Goal: Navigation & Orientation: Find specific page/section

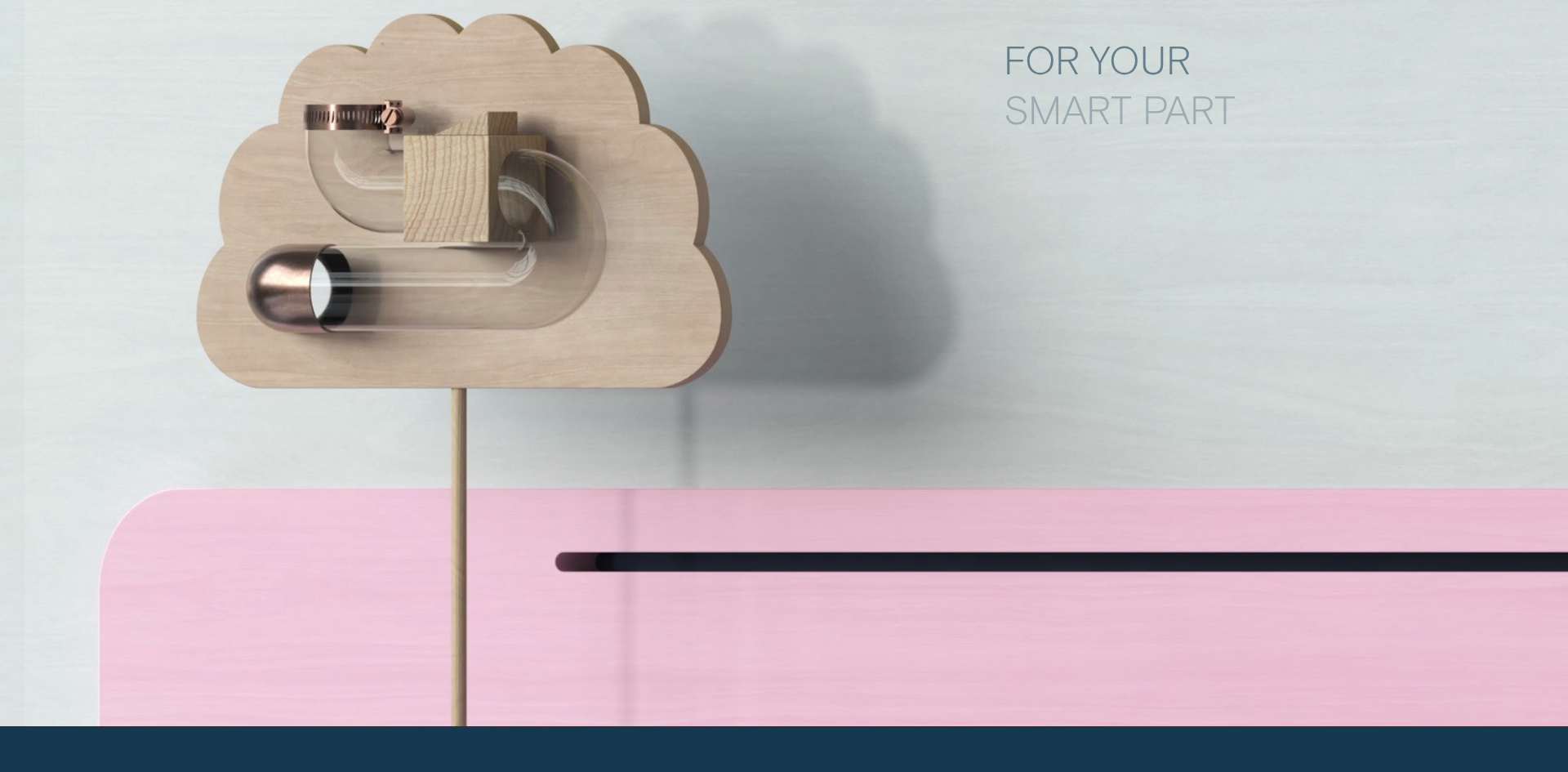
scroll to position [7231, 0]
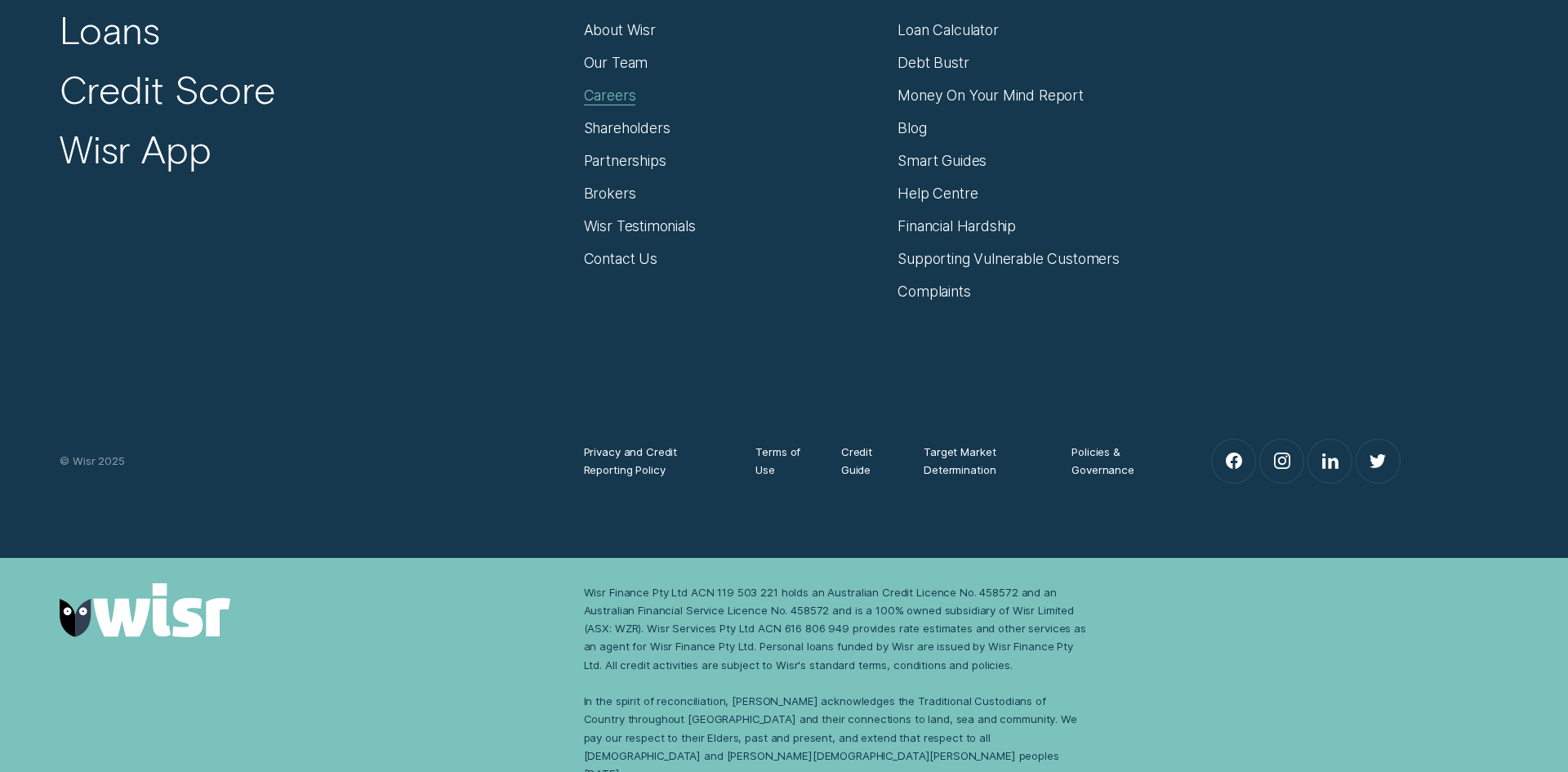
click at [617, 99] on div "Careers" at bounding box center [609, 95] width 52 height 18
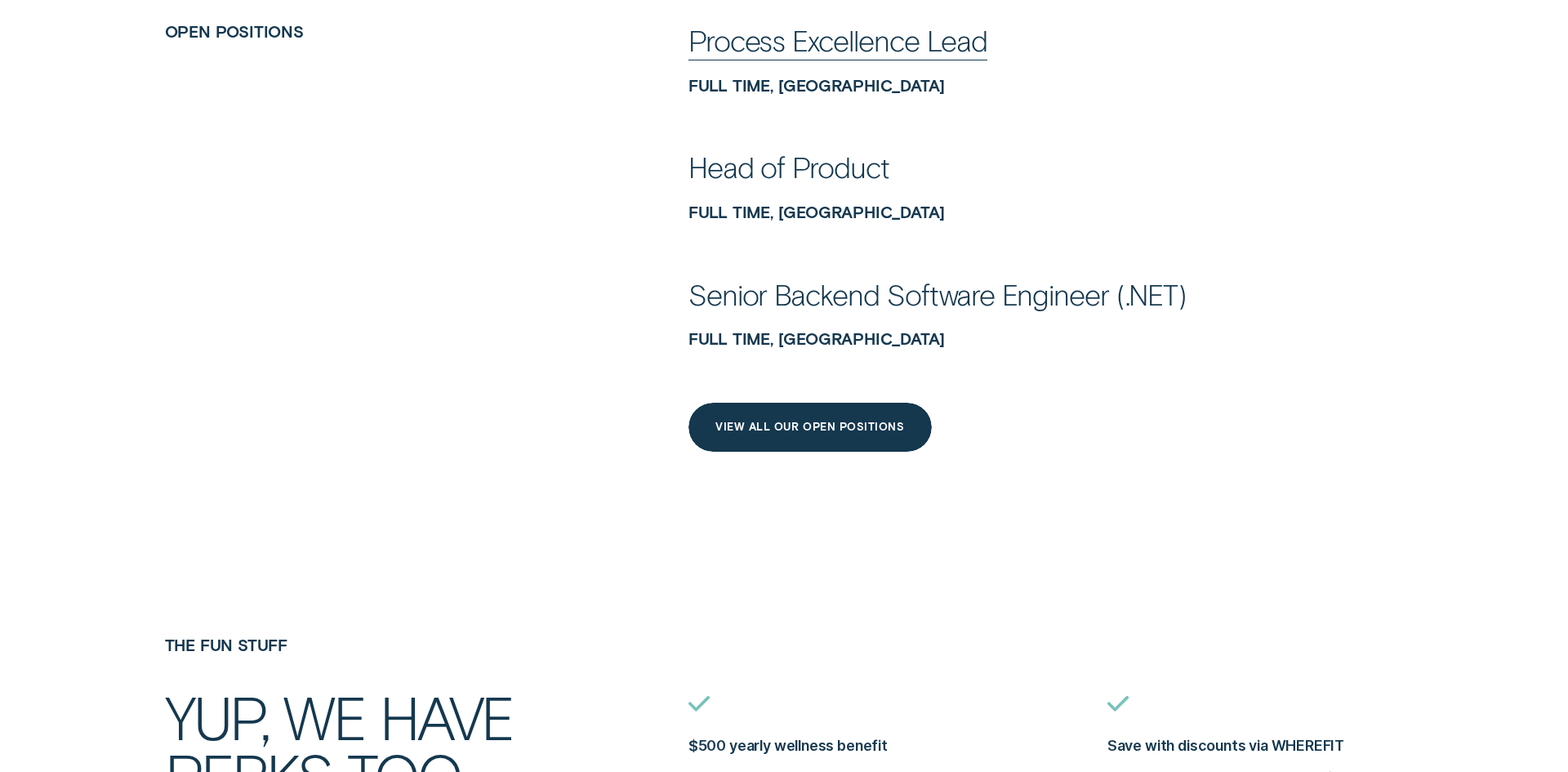
scroll to position [961, 0]
